Goal: Task Accomplishment & Management: Use online tool/utility

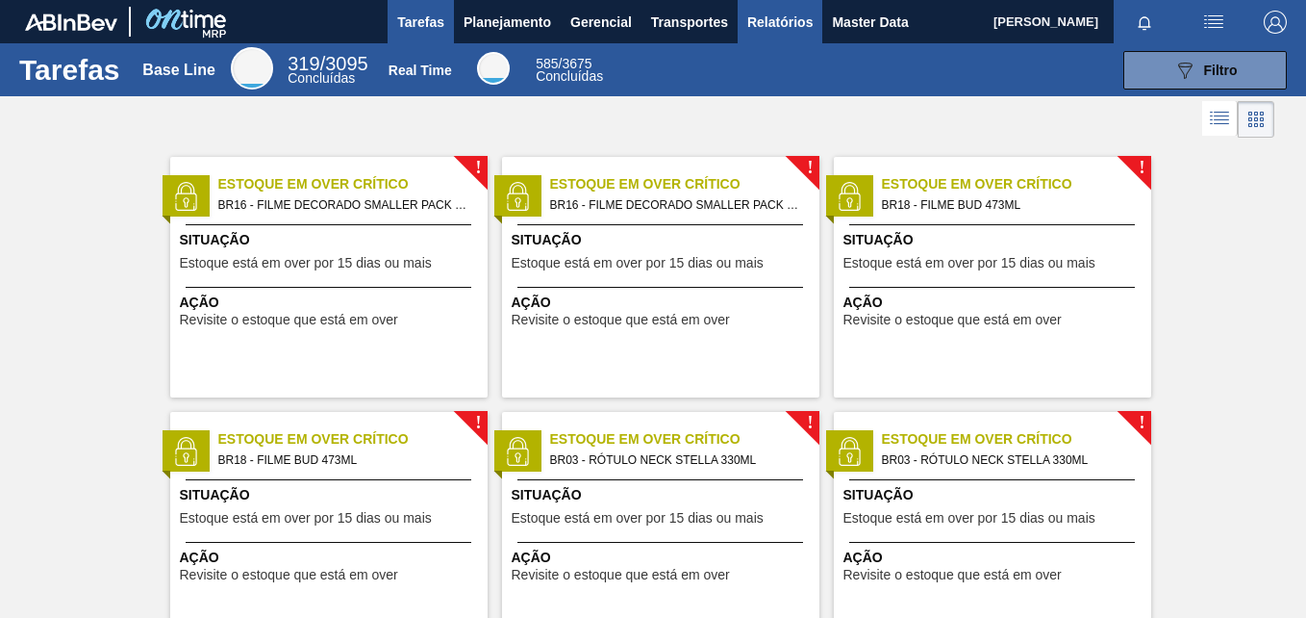
click at [774, 31] on span "Relatórios" at bounding box center [779, 22] width 65 height 23
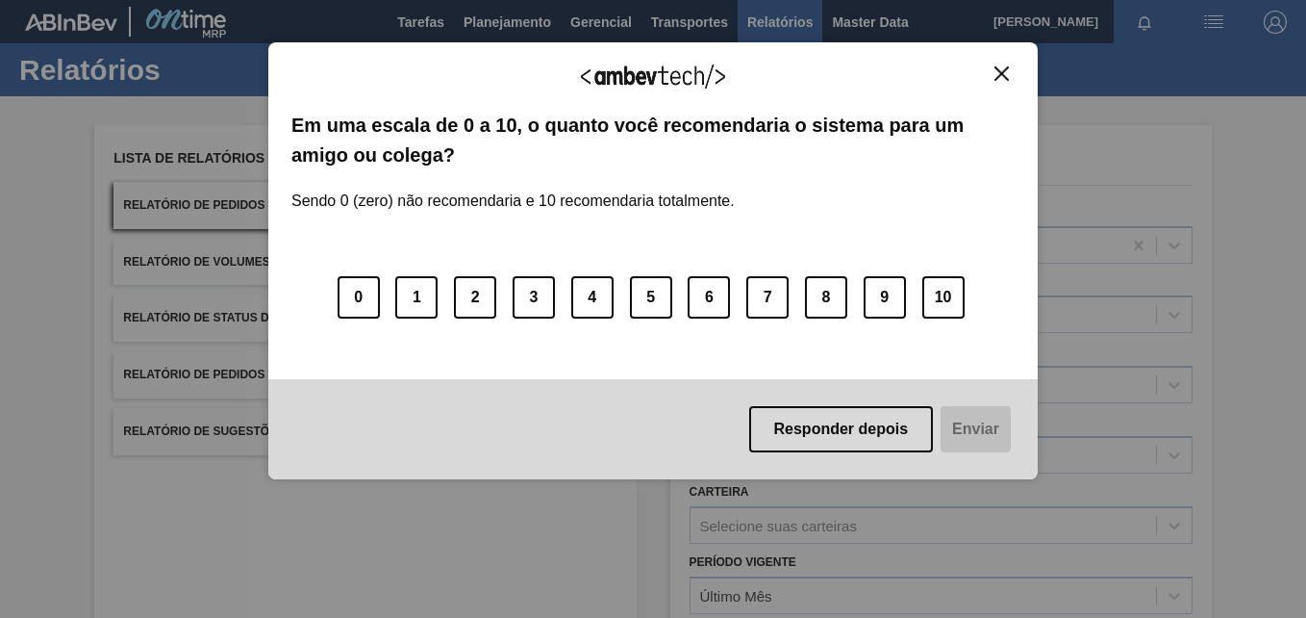
click at [1013, 70] on button "Close" at bounding box center [1002, 73] width 26 height 16
click at [999, 80] on img "Close" at bounding box center [1002, 73] width 14 height 14
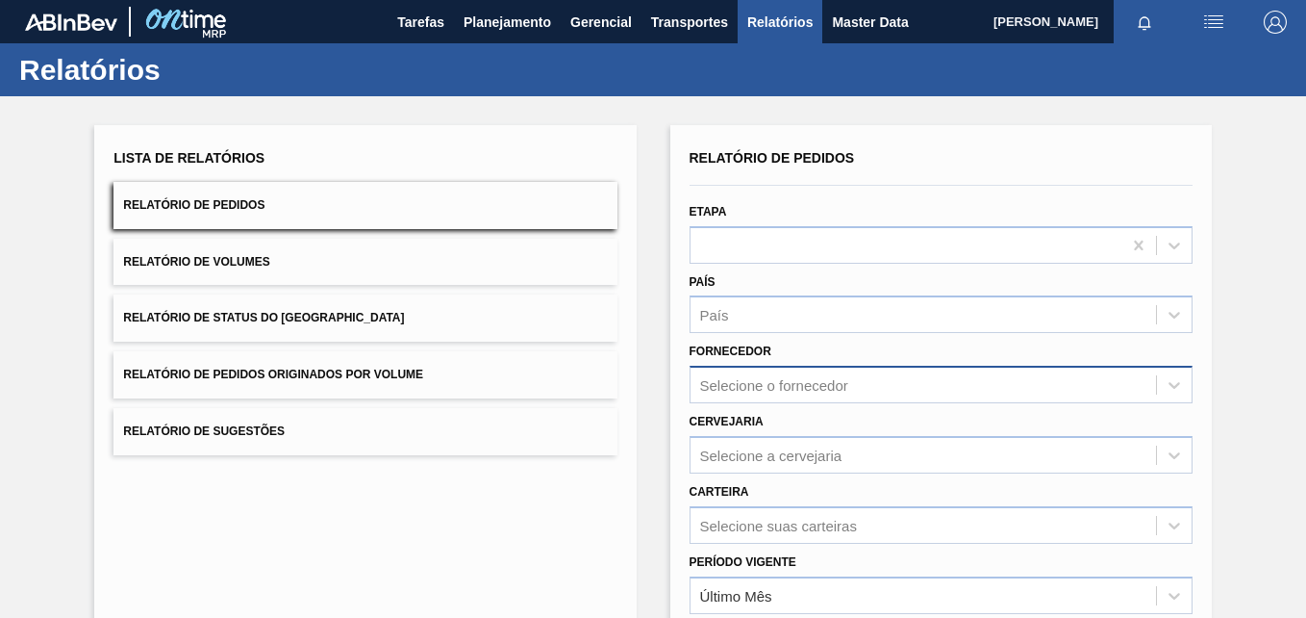
click at [799, 378] on div "Selecione o fornecedor" at bounding box center [941, 385] width 503 height 38
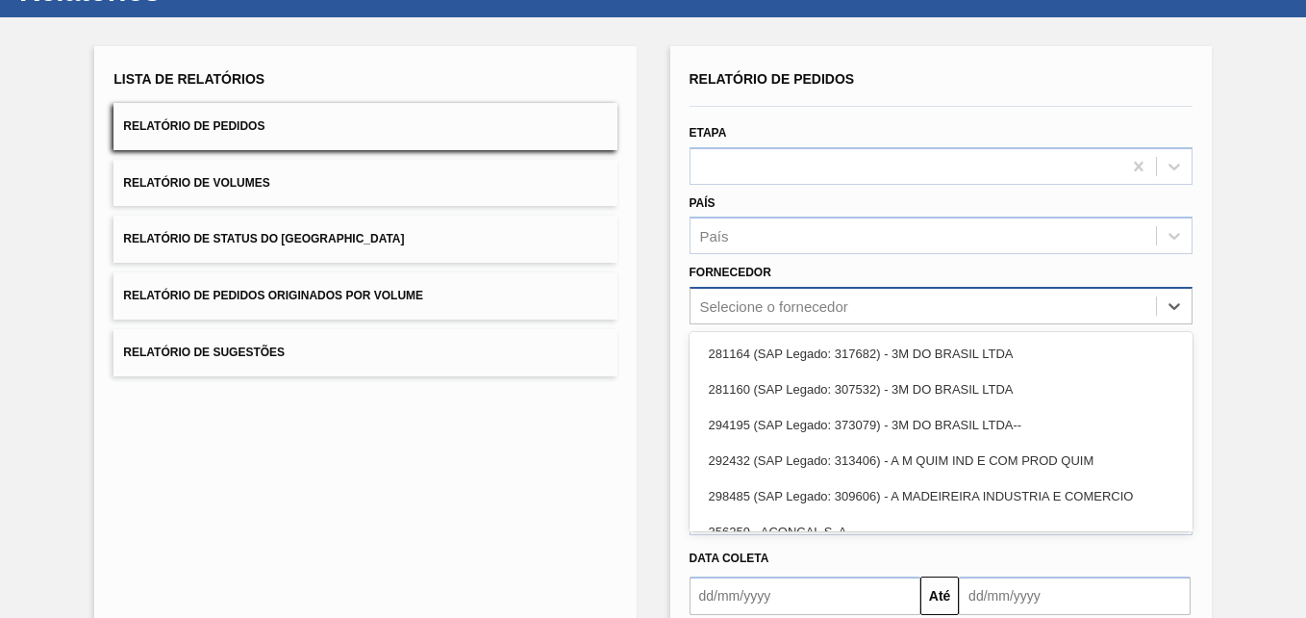
scroll to position [89, 0]
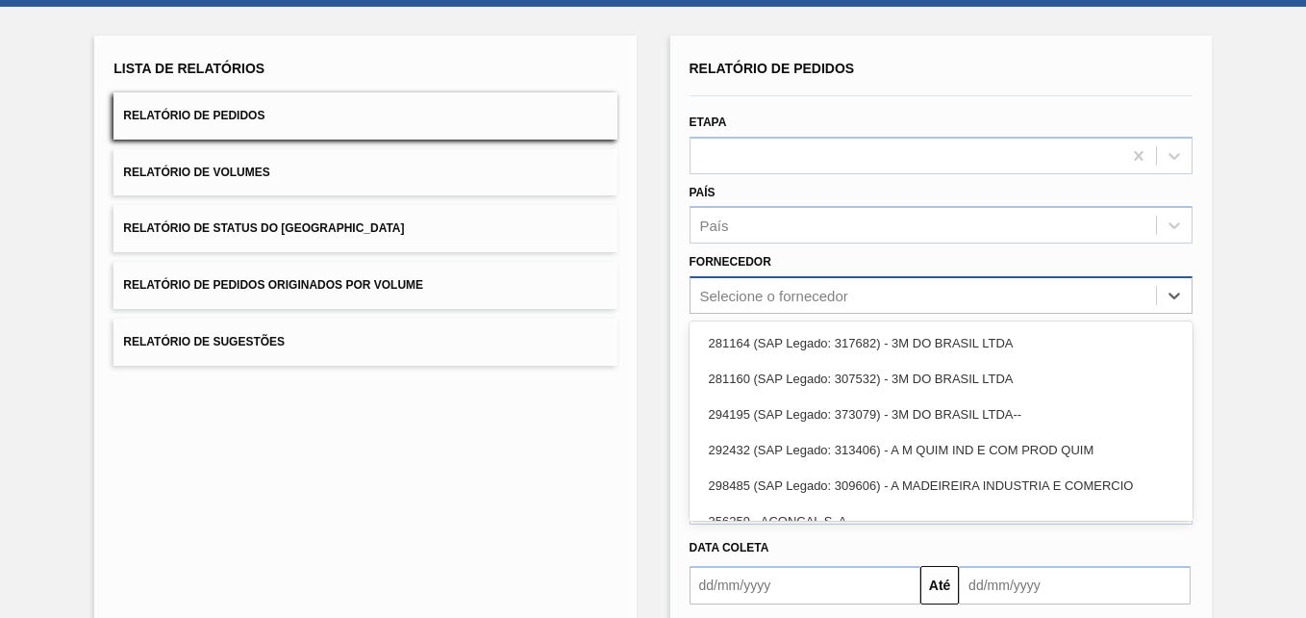
paste input "250161"
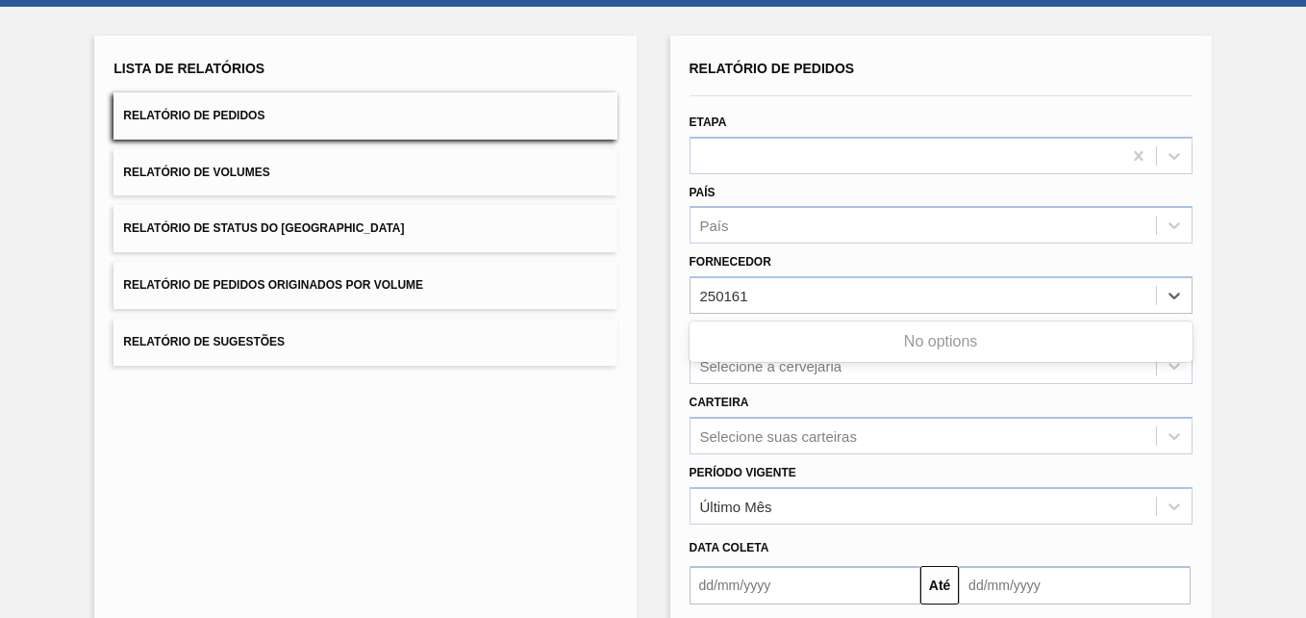
type input "250161"
